Goal: Information Seeking & Learning: Learn about a topic

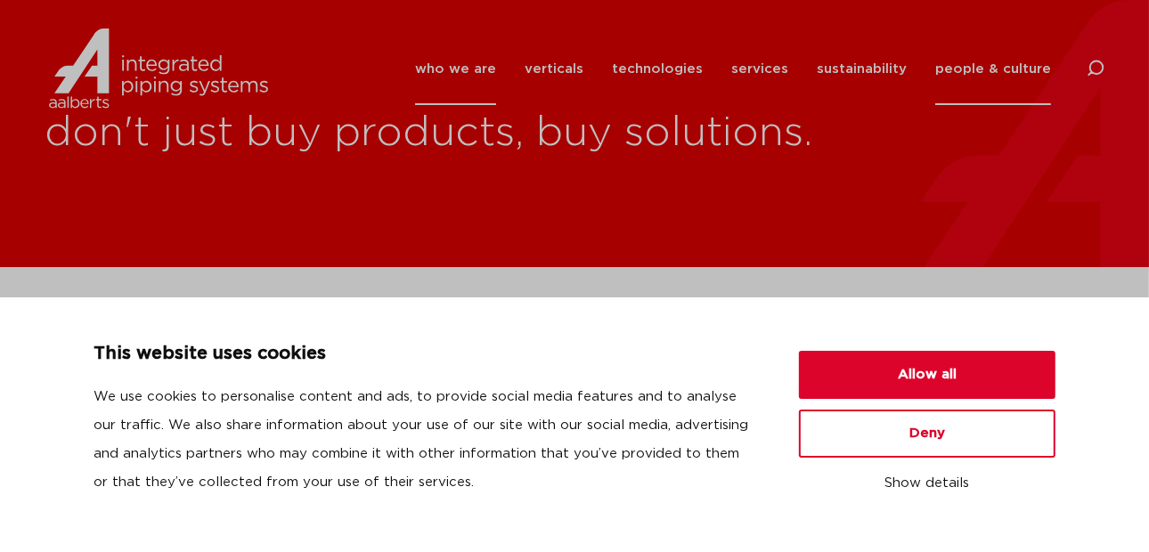
click at [991, 65] on link "people & culture" at bounding box center [993, 69] width 116 height 72
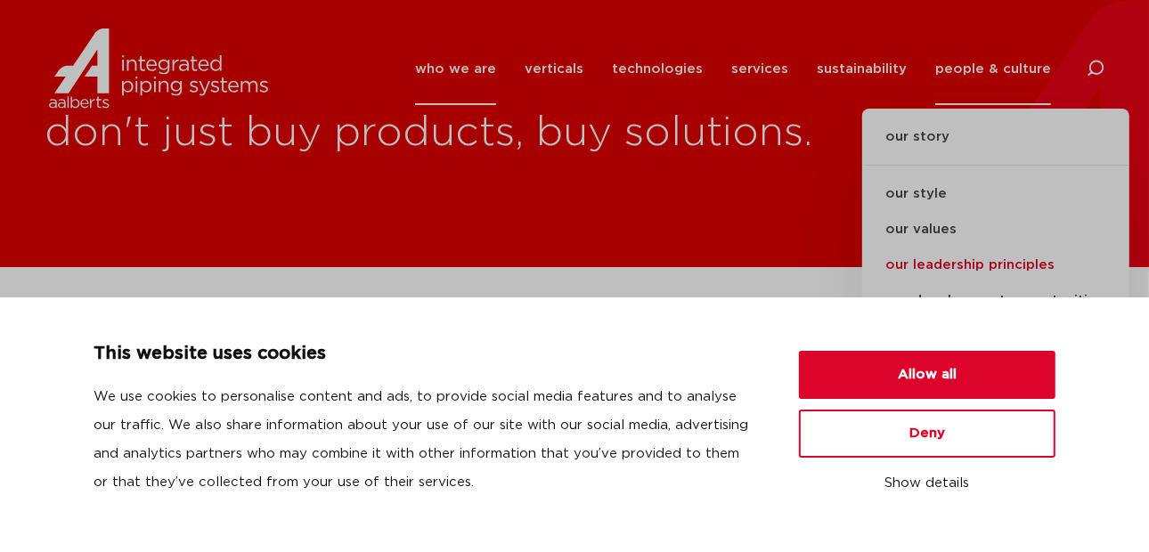
click at [917, 259] on link "our leadership principles" at bounding box center [995, 266] width 267 height 36
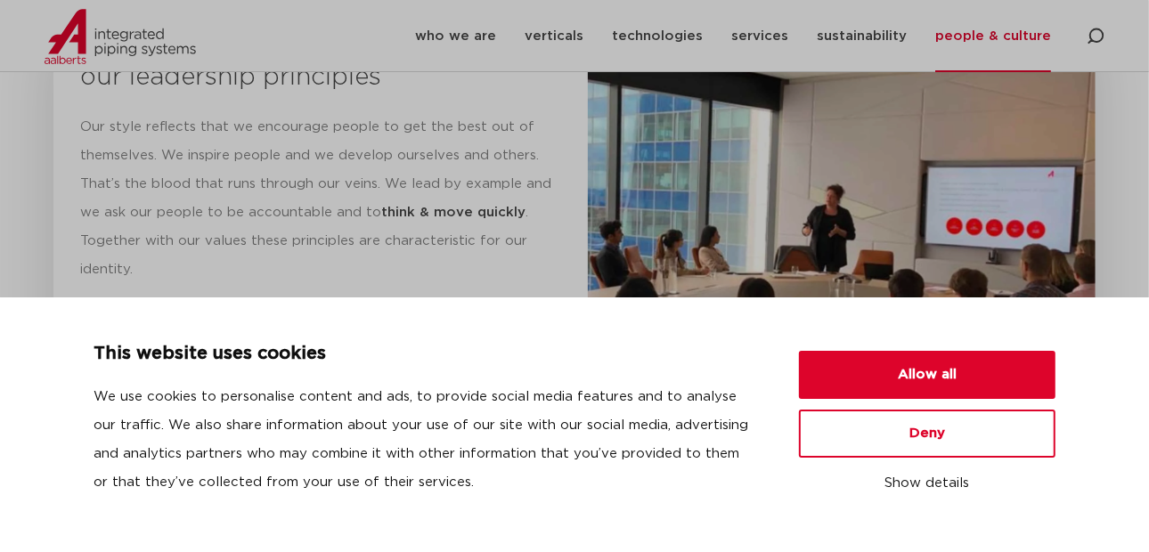
scroll to position [1855, 0]
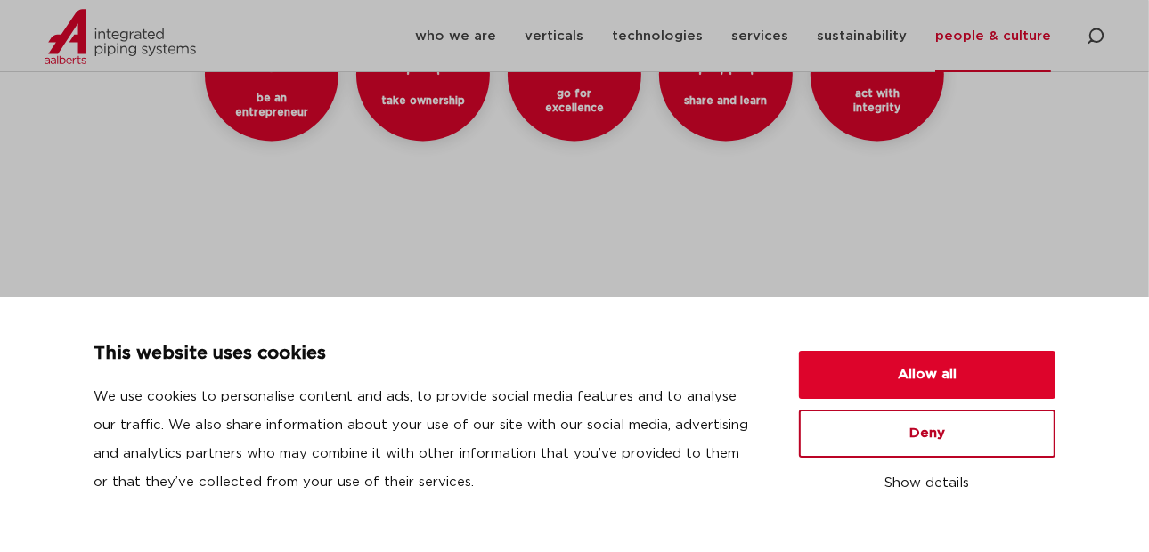
click at [913, 446] on button "Deny" at bounding box center [927, 434] width 256 height 48
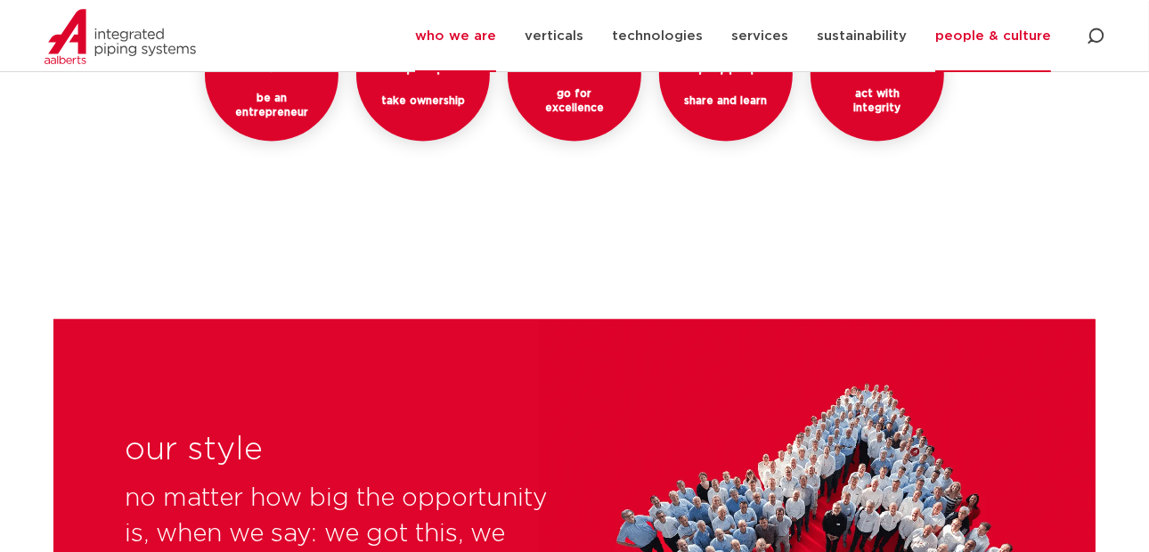
click at [466, 34] on link "who we are" at bounding box center [455, 36] width 81 height 72
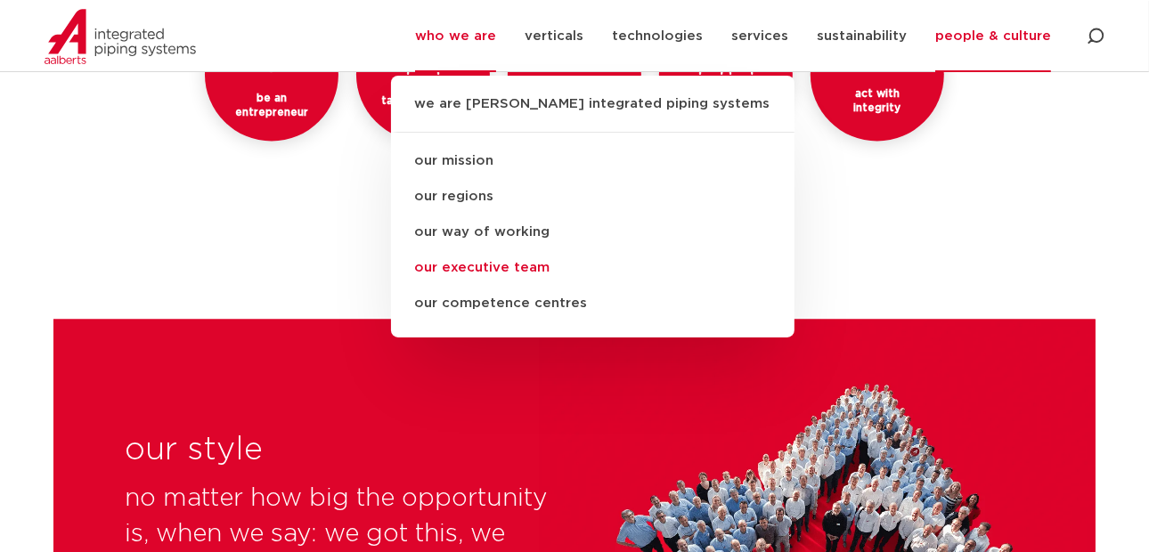
click at [465, 266] on link "our executive team" at bounding box center [592, 268] width 403 height 36
